Goal: Task Accomplishment & Management: Manage account settings

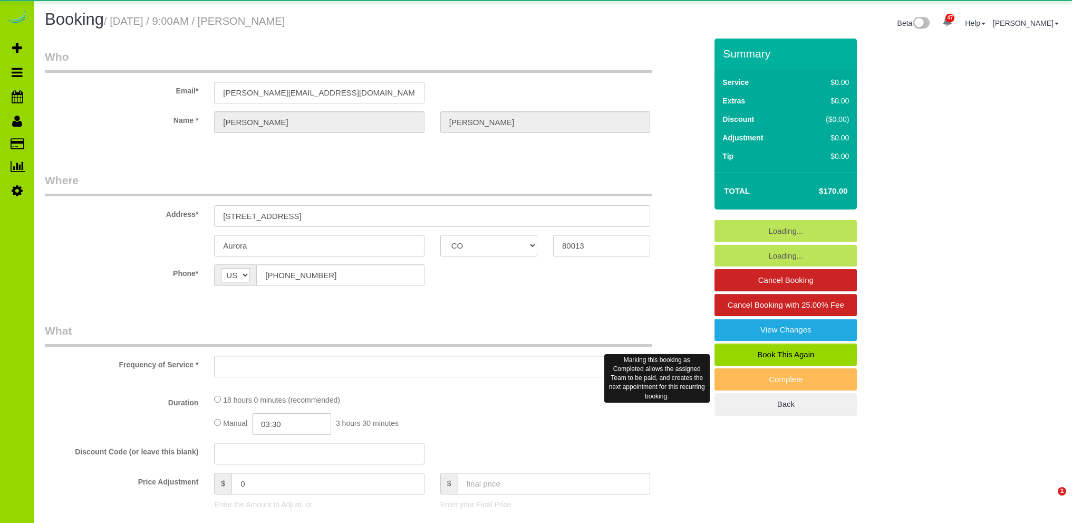
select select "CO"
select select "object:959"
select select "6"
select select "spot1"
select select "number:4"
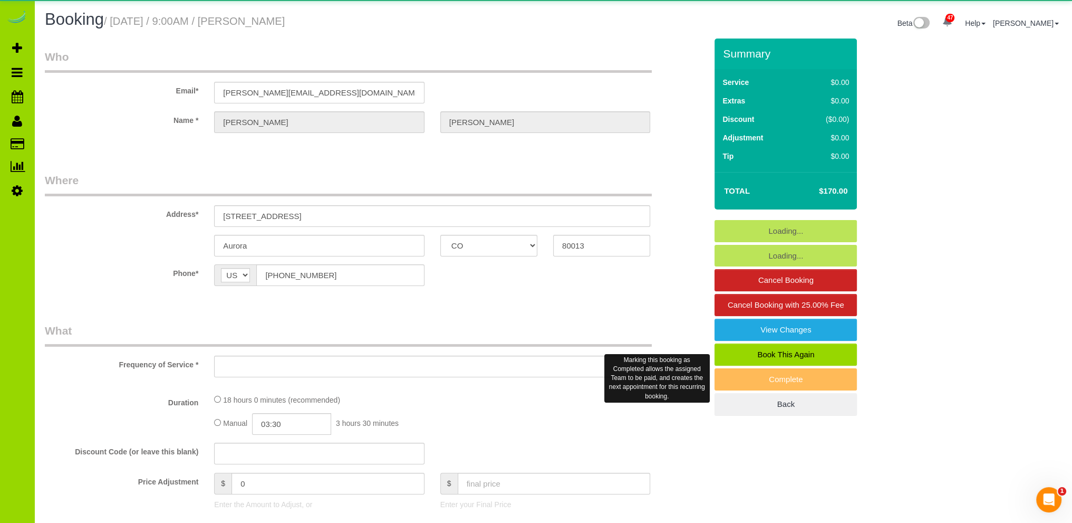
select select "number:14"
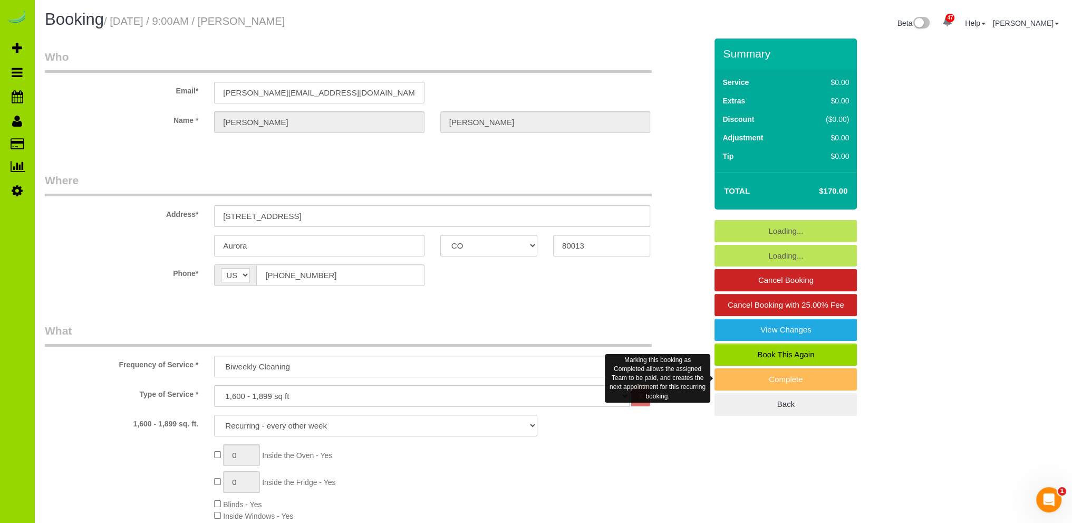
select select "object:1225"
select select "6"
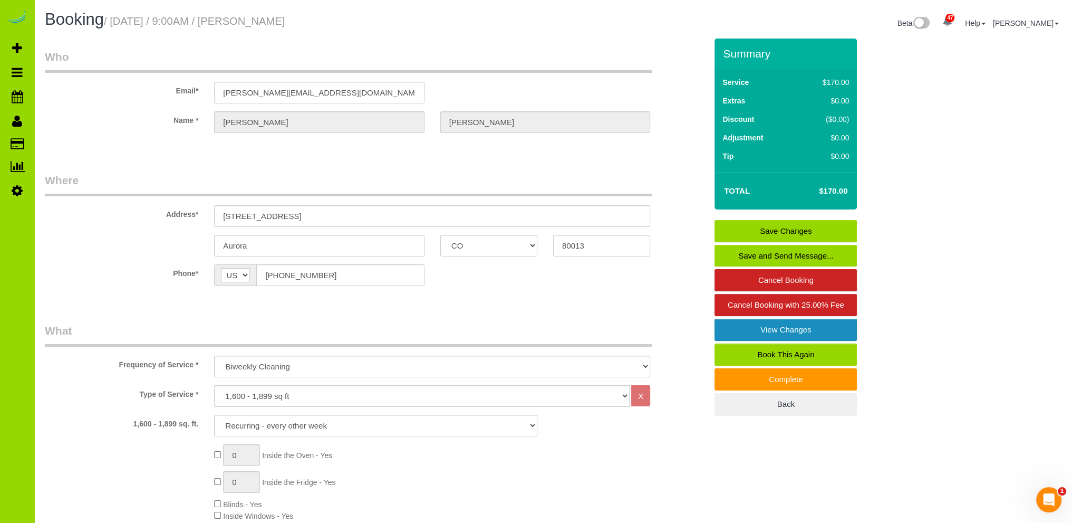
click at [801, 328] on link "View Changes" at bounding box center [786, 330] width 142 height 22
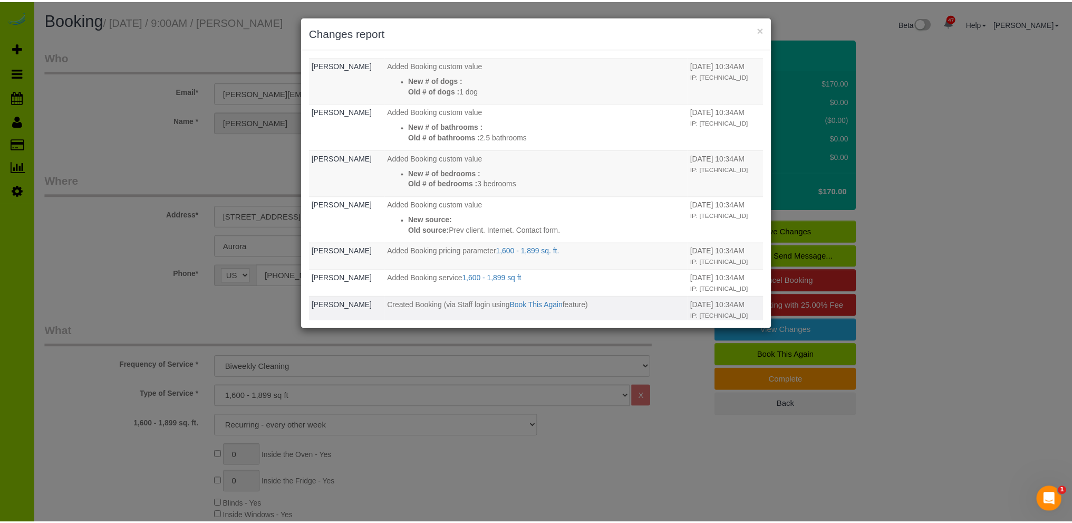
scroll to position [330, 0]
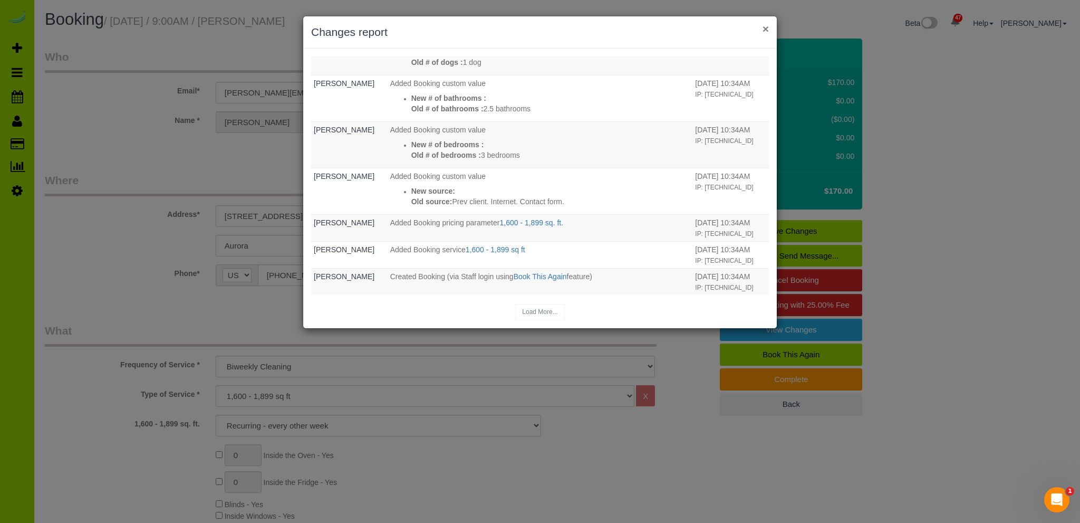
click at [765, 30] on button "×" at bounding box center [766, 28] width 6 height 11
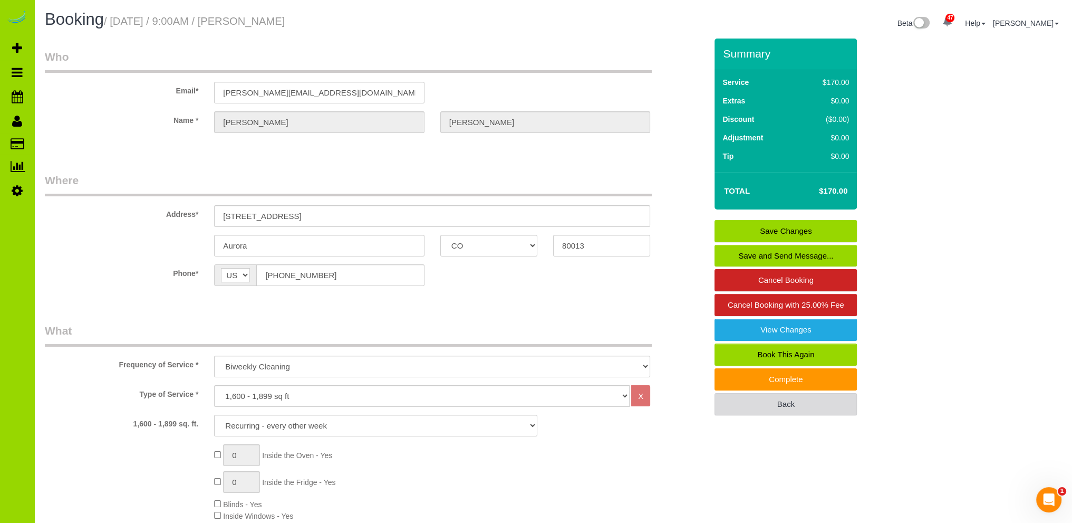
click at [826, 405] on link "Back" at bounding box center [786, 404] width 142 height 22
